Goal: Navigation & Orientation: Find specific page/section

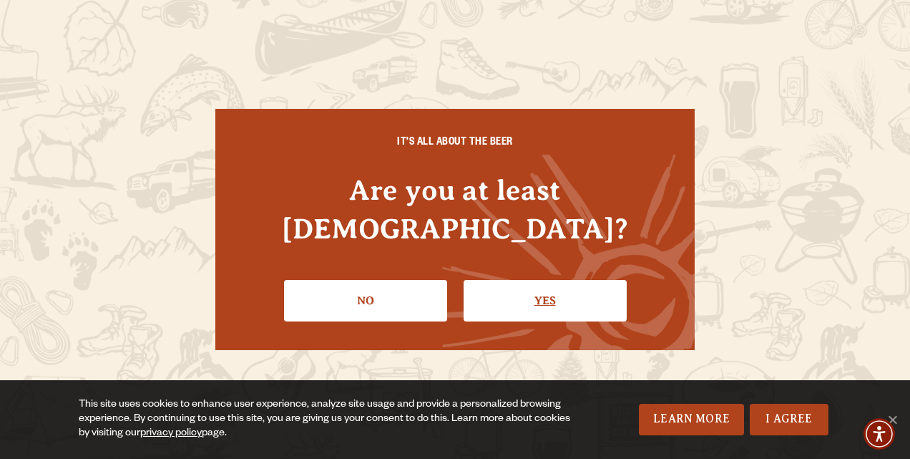
click at [533, 280] on link "Yes" at bounding box center [545, 301] width 163 height 42
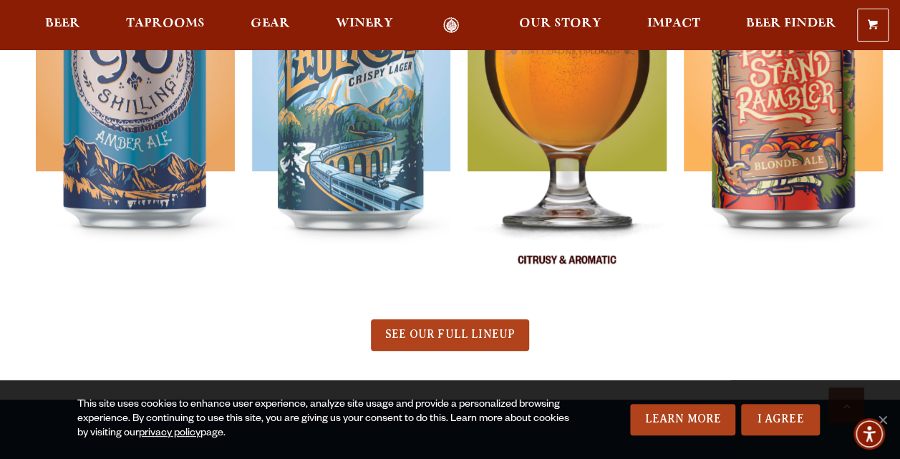
scroll to position [687, 0]
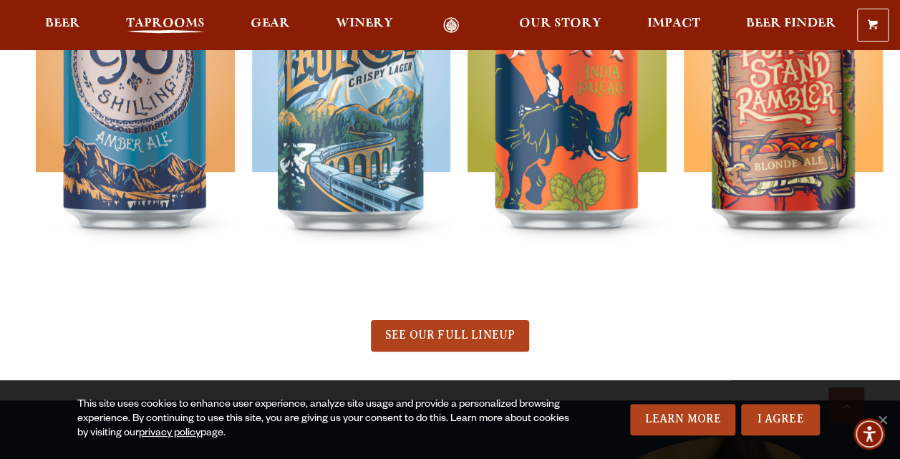
click at [142, 23] on span "Taprooms" at bounding box center [165, 23] width 79 height 11
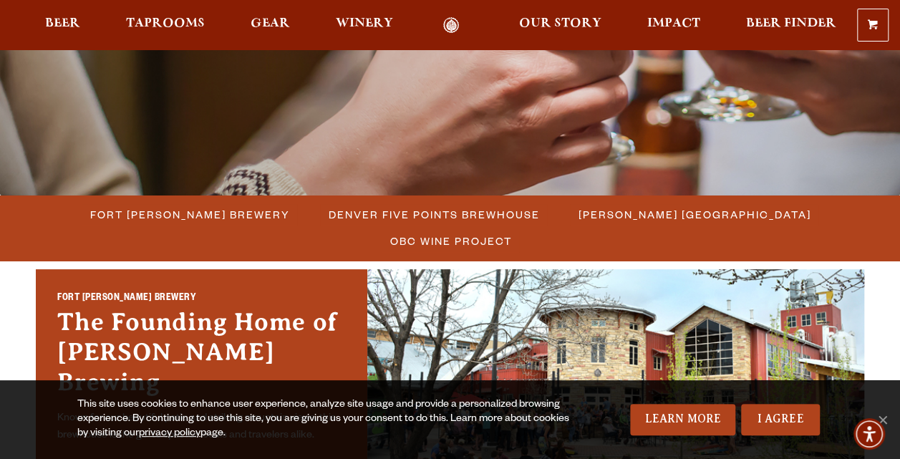
scroll to position [271, 0]
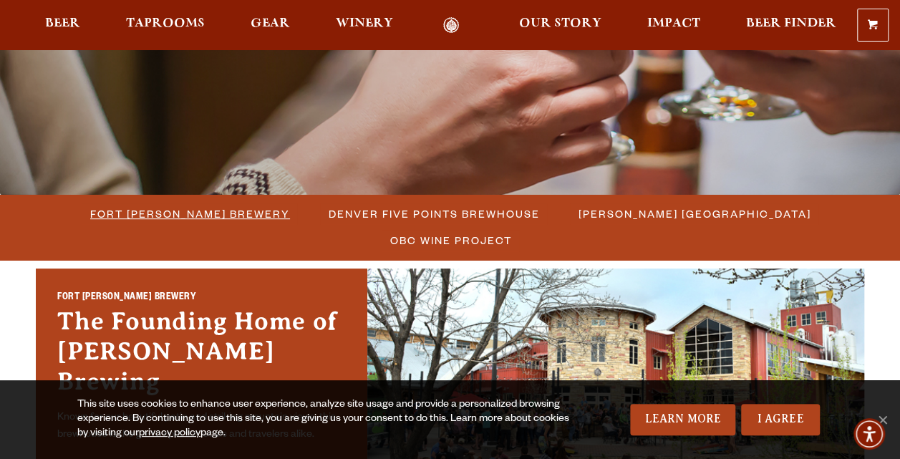
click at [122, 214] on span "Fort [PERSON_NAME] Brewery" at bounding box center [190, 213] width 200 height 21
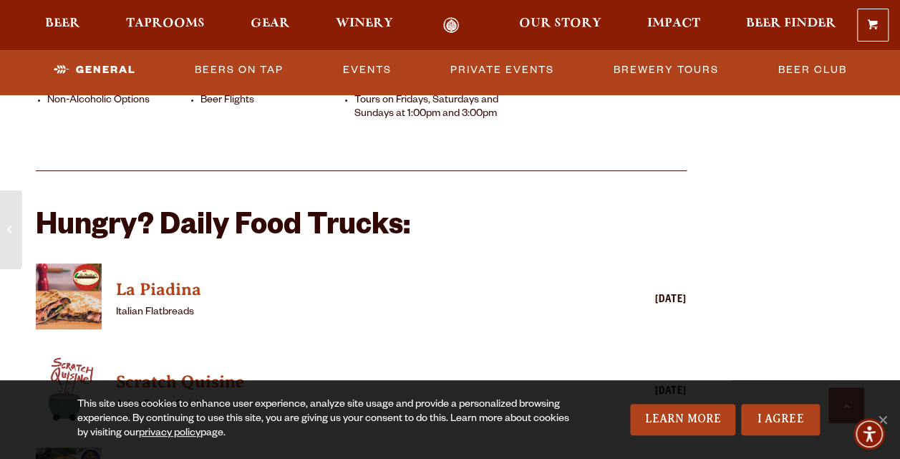
scroll to position [1119, 0]
click at [639, 64] on link "Brewery Tours" at bounding box center [666, 70] width 117 height 33
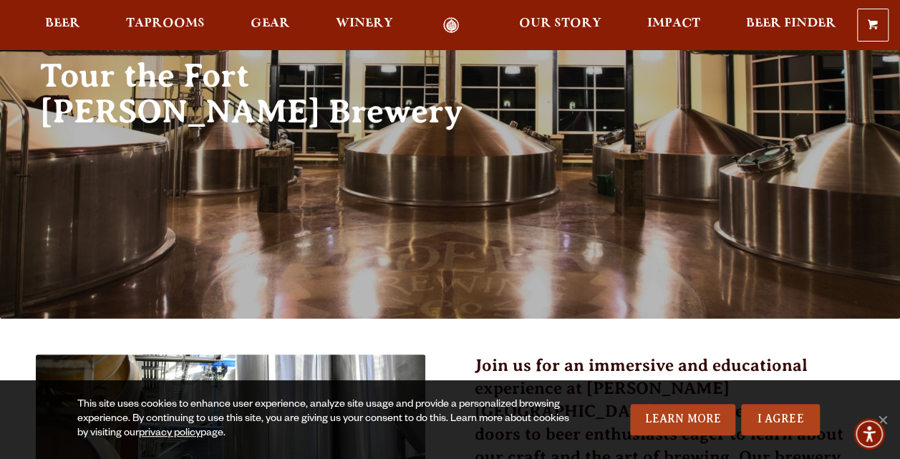
scroll to position [146, 0]
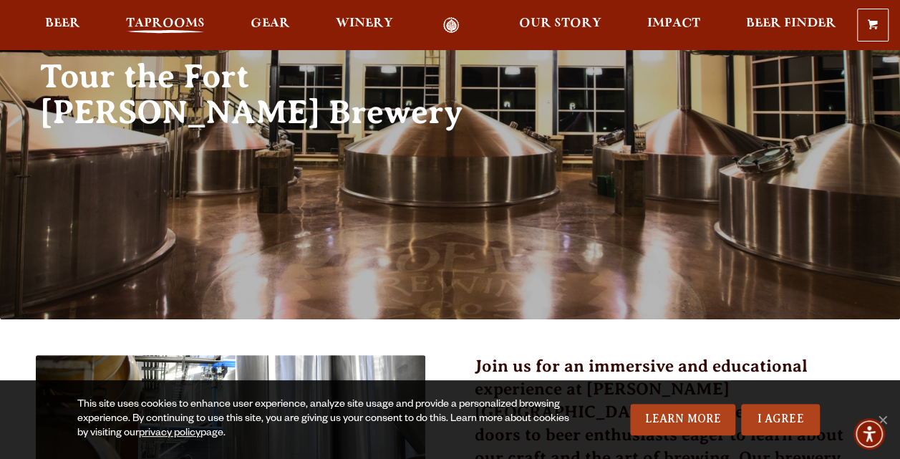
click at [172, 18] on span "Taprooms" at bounding box center [165, 23] width 79 height 11
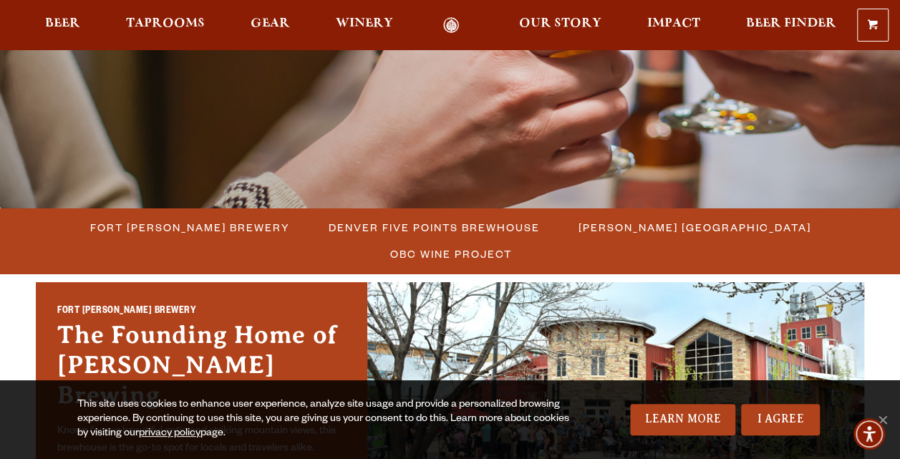
scroll to position [258, 0]
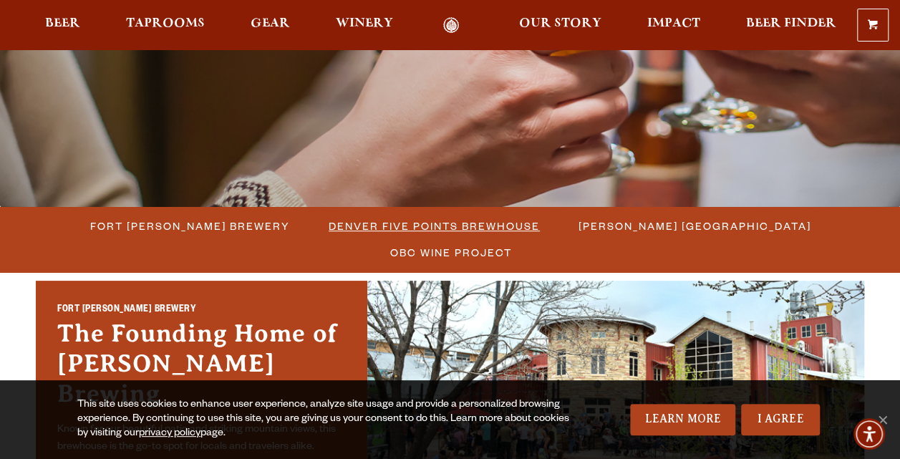
click at [329, 223] on span "Denver Five Points Brewhouse" at bounding box center [434, 225] width 211 height 21
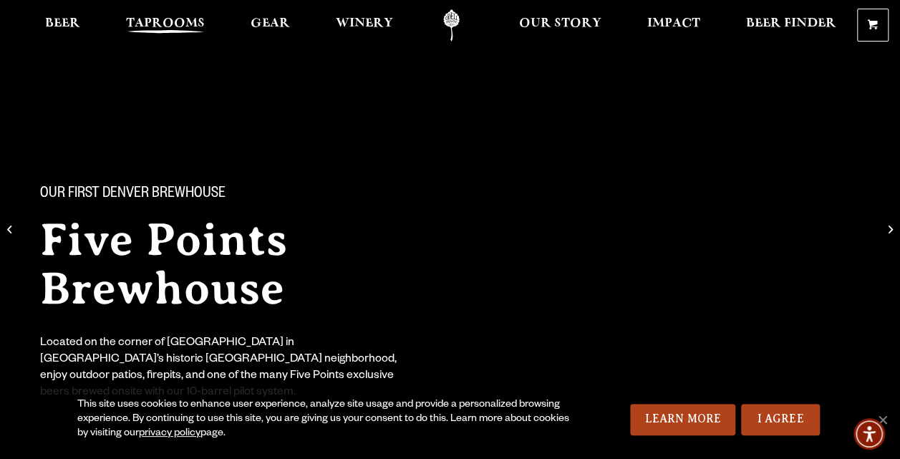
click at [168, 21] on span "Taprooms" at bounding box center [165, 23] width 79 height 11
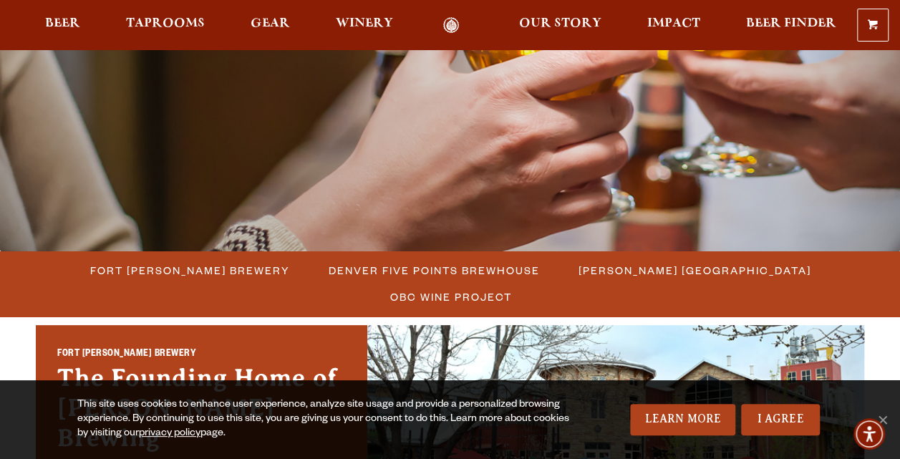
scroll to position [219, 0]
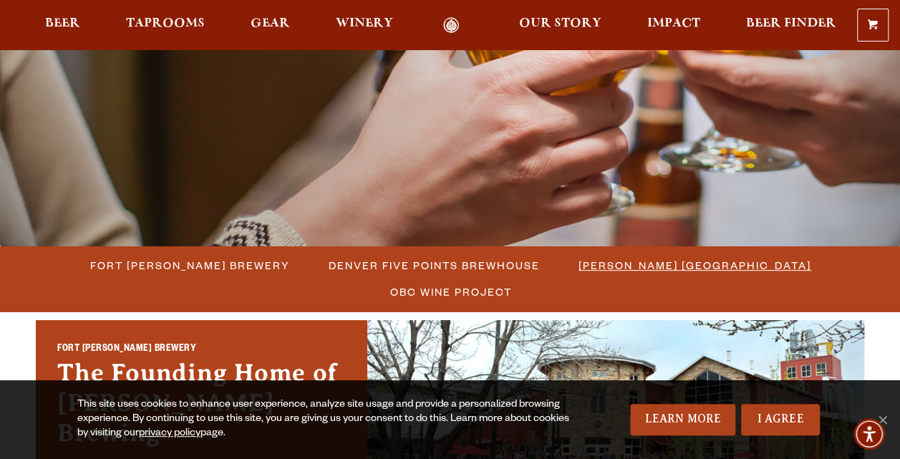
click at [578, 265] on span "[PERSON_NAME] [GEOGRAPHIC_DATA]" at bounding box center [694, 265] width 233 height 21
